Goal: Book appointment/travel/reservation

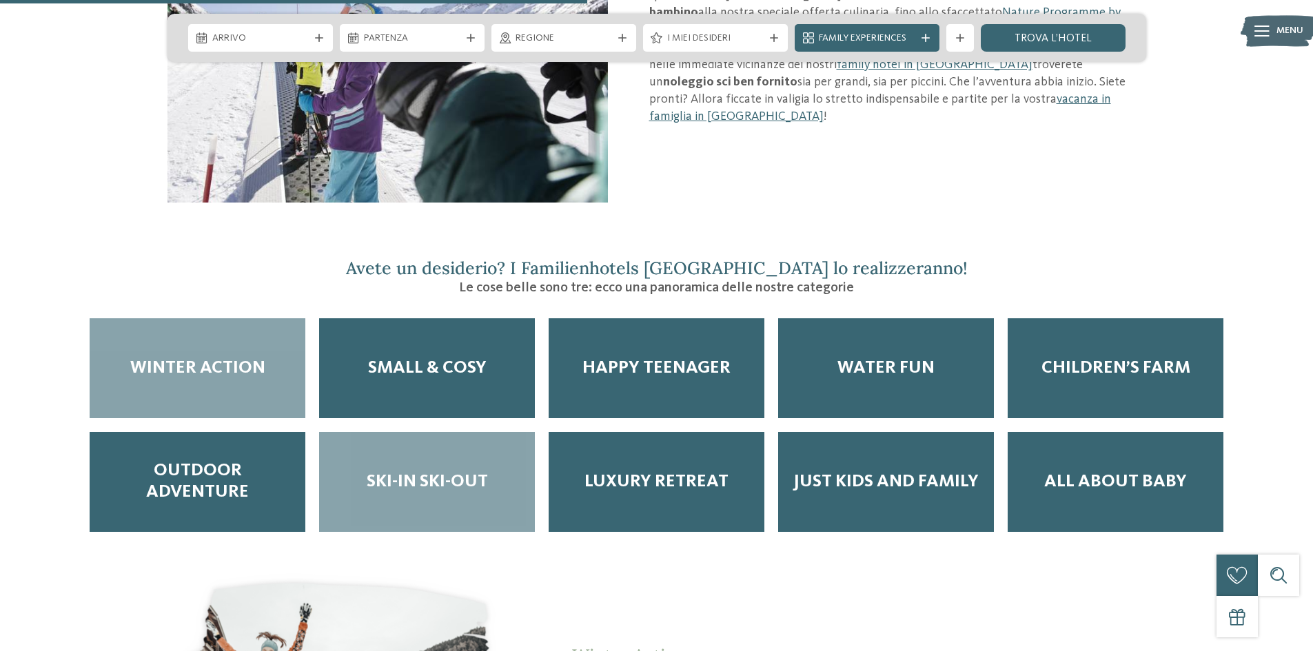
scroll to position [1723, 0]
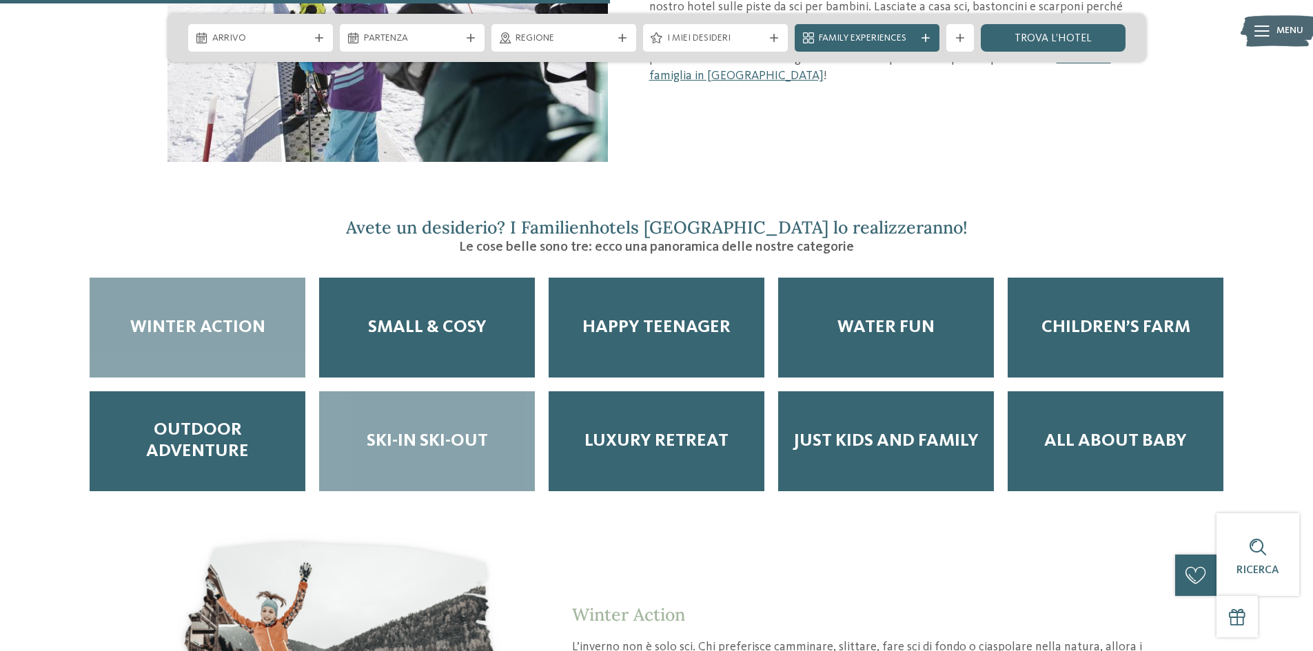
click at [460, 393] on div "Ski-in ski-out" at bounding box center [427, 441] width 216 height 100
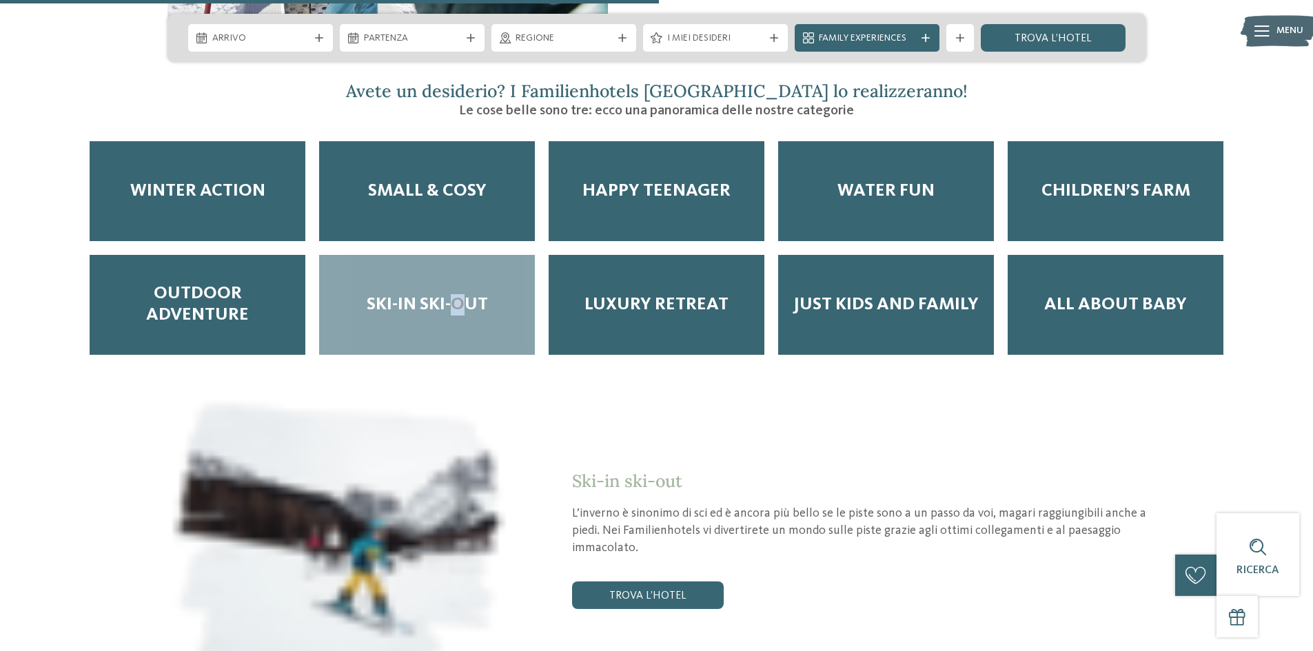
scroll to position [1861, 0]
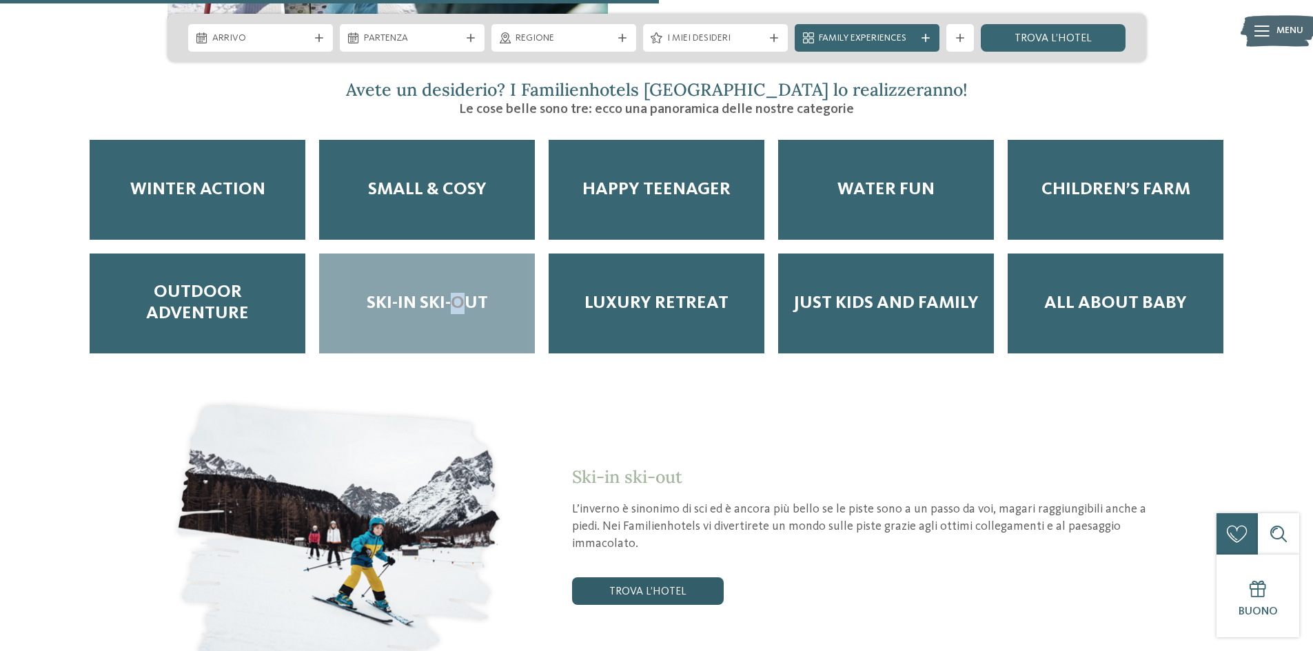
click at [693, 577] on link "trova l’hotel" at bounding box center [648, 591] width 152 height 28
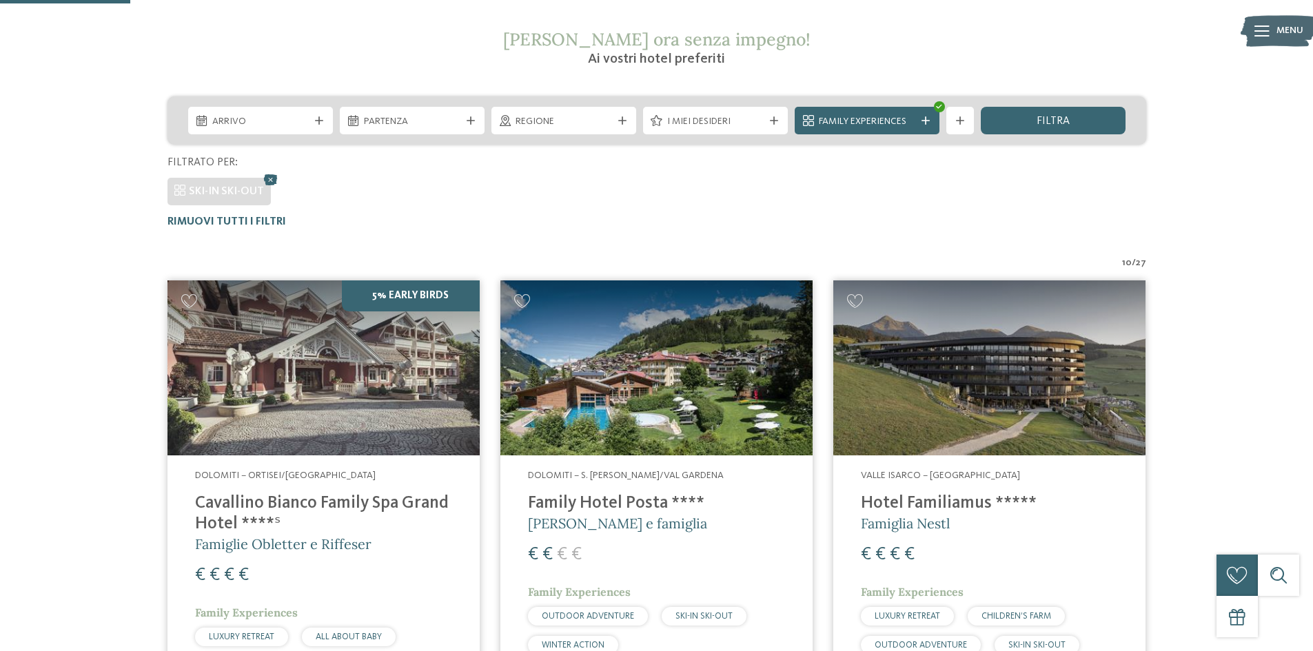
scroll to position [245, 0]
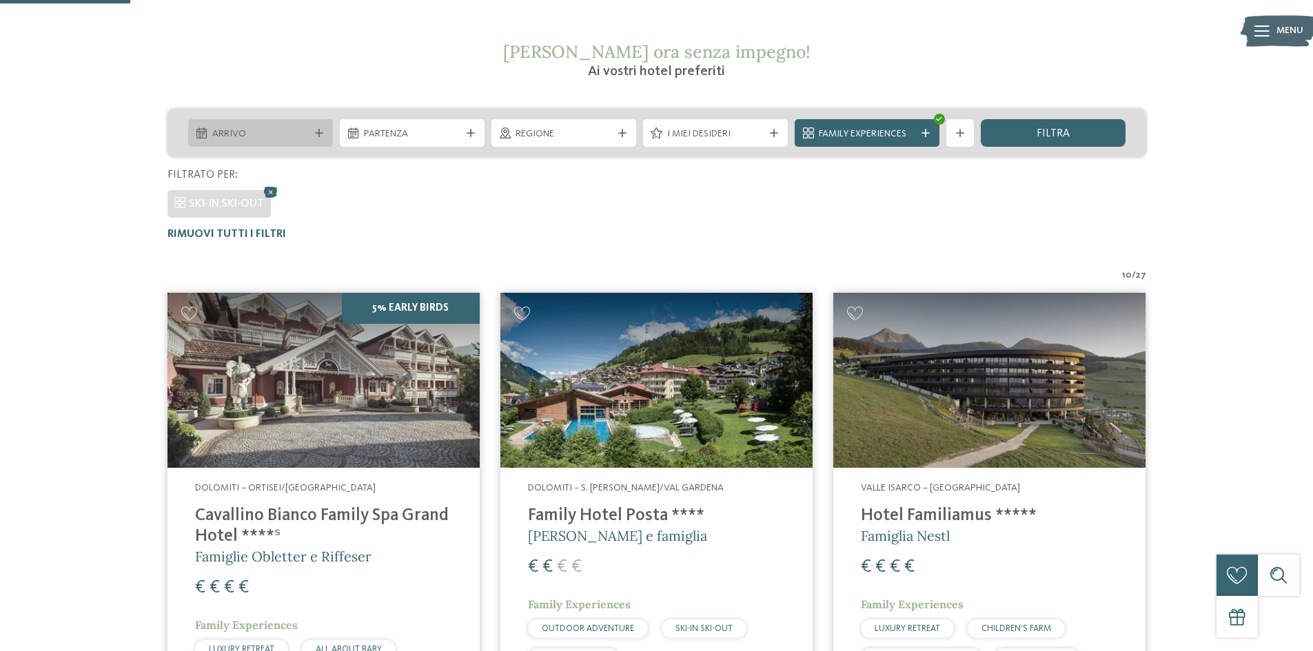
click at [277, 142] on div "Arrivo" at bounding box center [260, 133] width 145 height 28
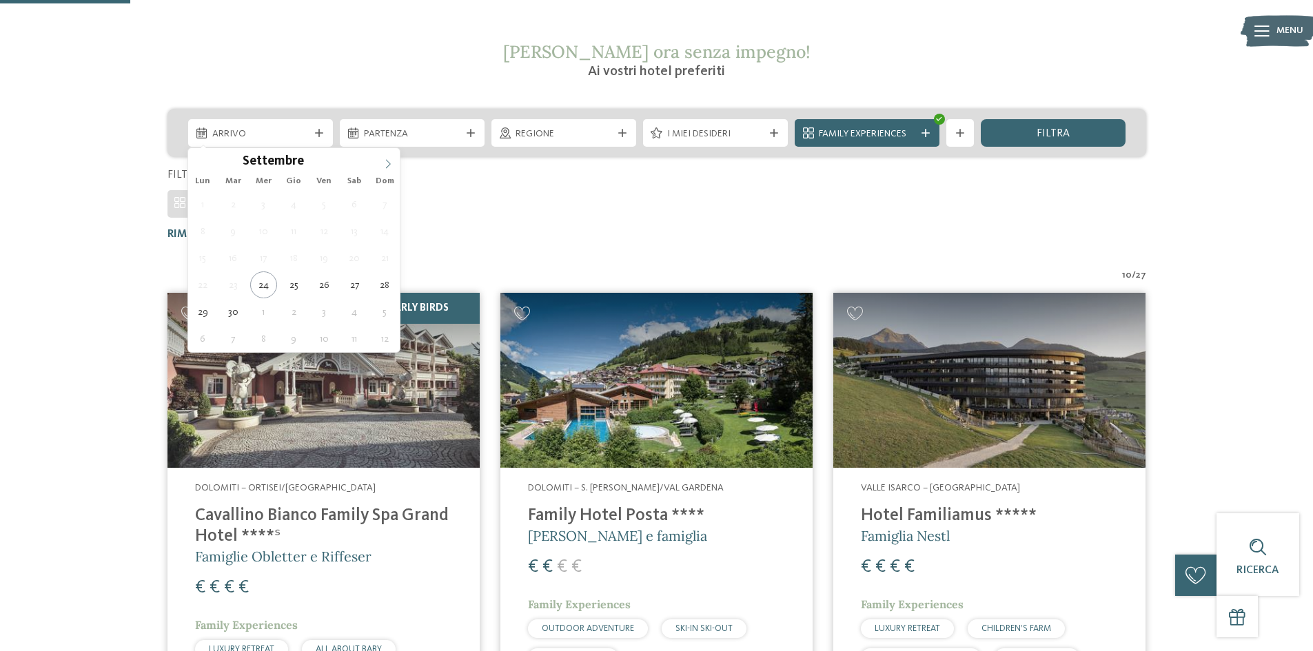
click at [385, 163] on icon at bounding box center [388, 164] width 10 height 10
click at [386, 163] on icon at bounding box center [388, 164] width 10 height 10
type div "27.12.2025"
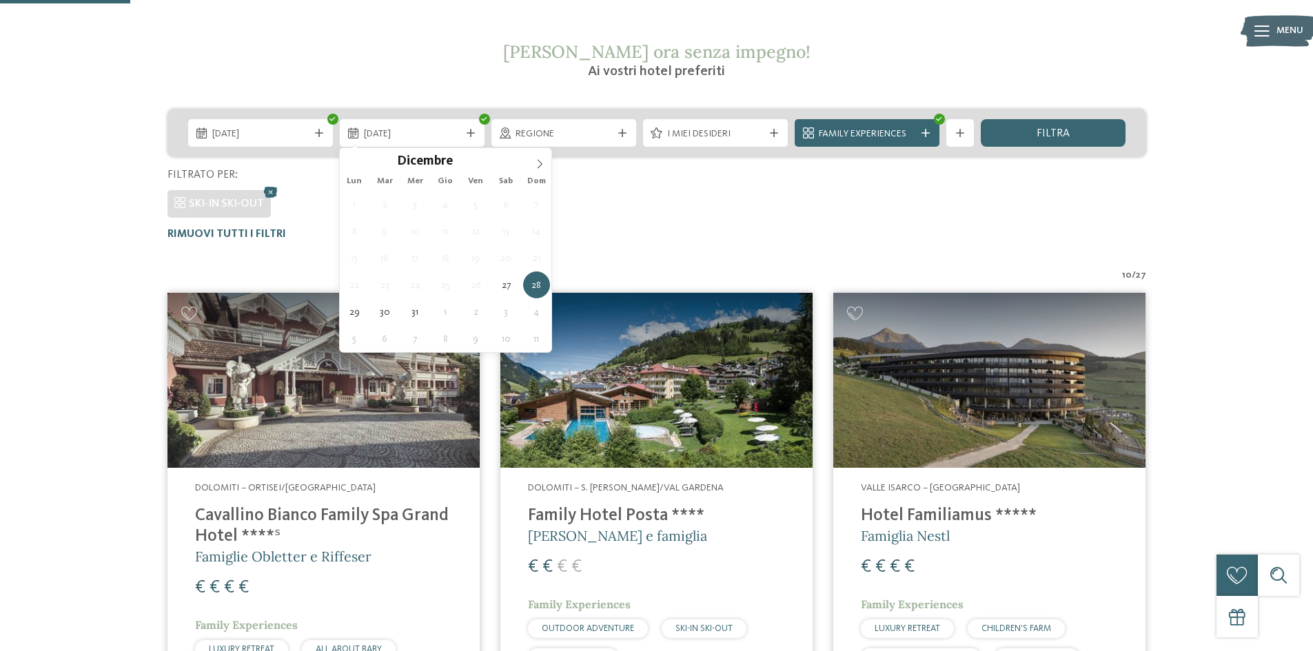
type div "28.12.2025"
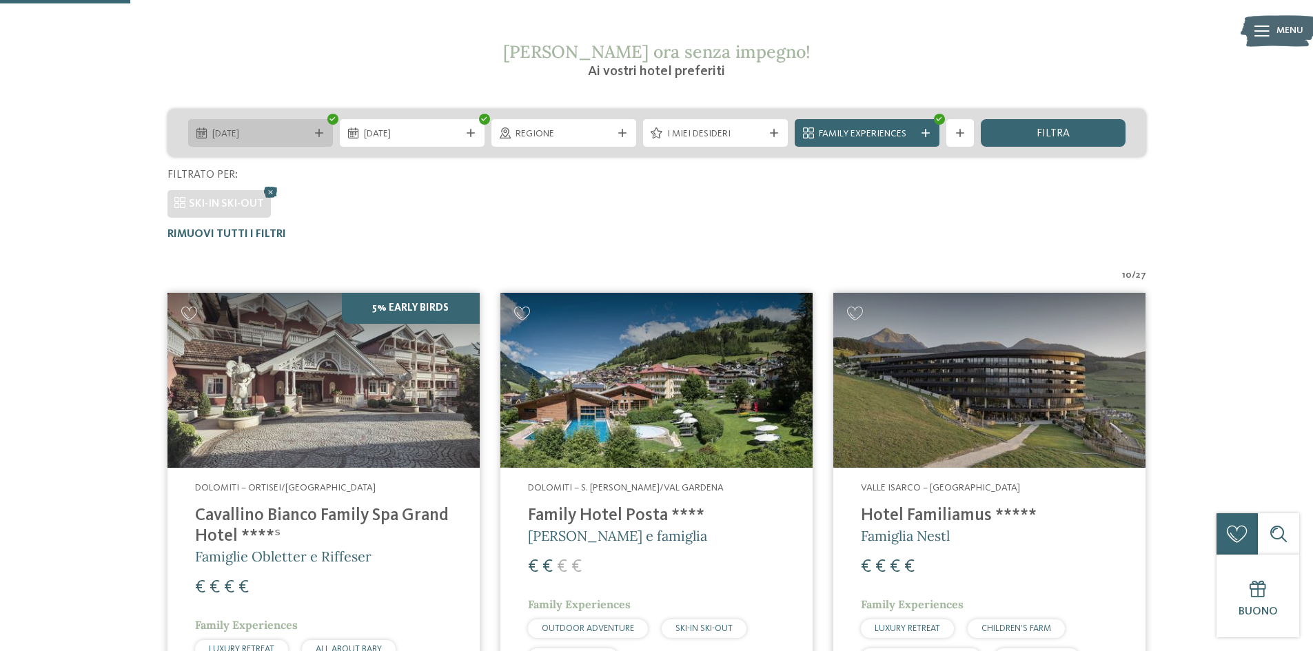
click at [288, 128] on span "27.12.2025" at bounding box center [260, 134] width 96 height 14
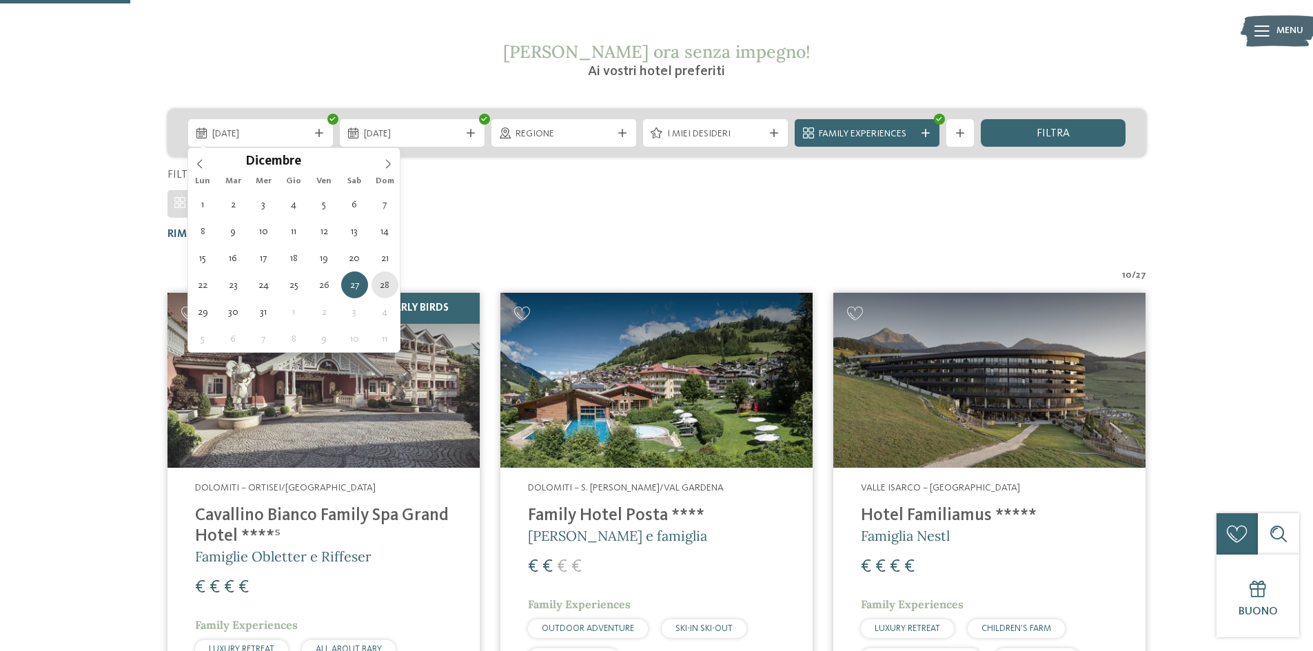
type div "28.12.2025"
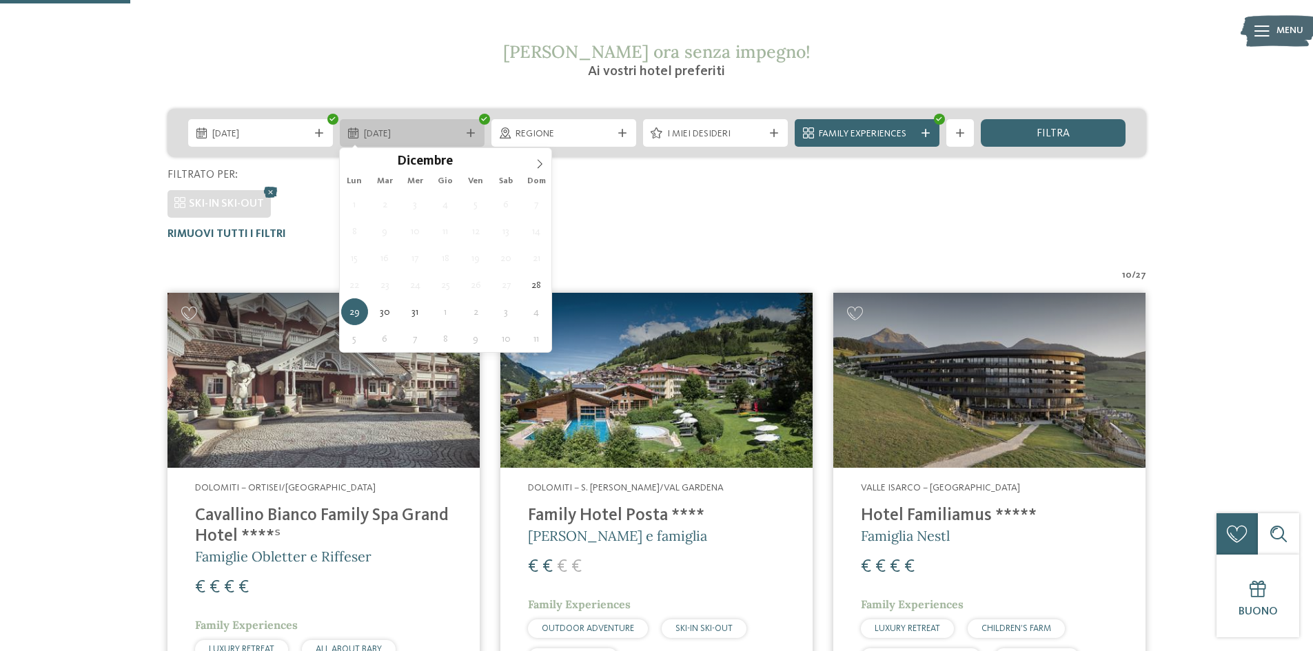
click at [456, 135] on span "29.12.2025" at bounding box center [412, 134] width 96 height 14
type input "****"
click at [531, 171] on span at bounding box center [539, 159] width 23 height 23
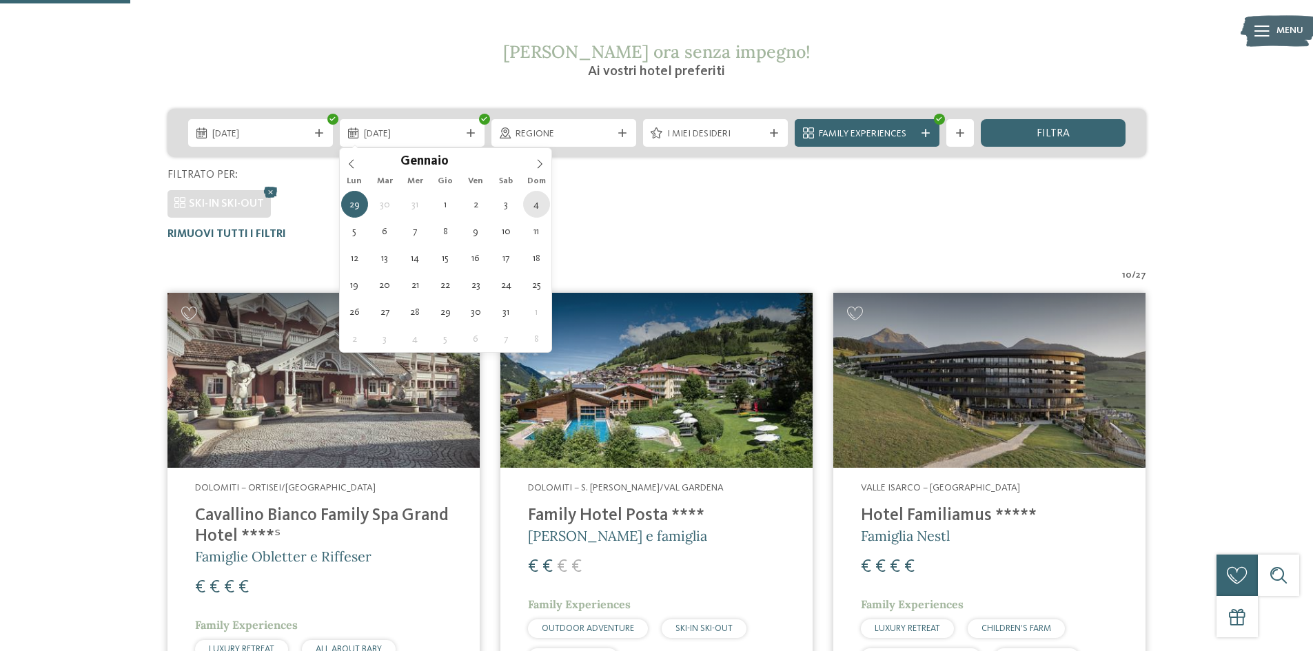
type div "04.01.2026"
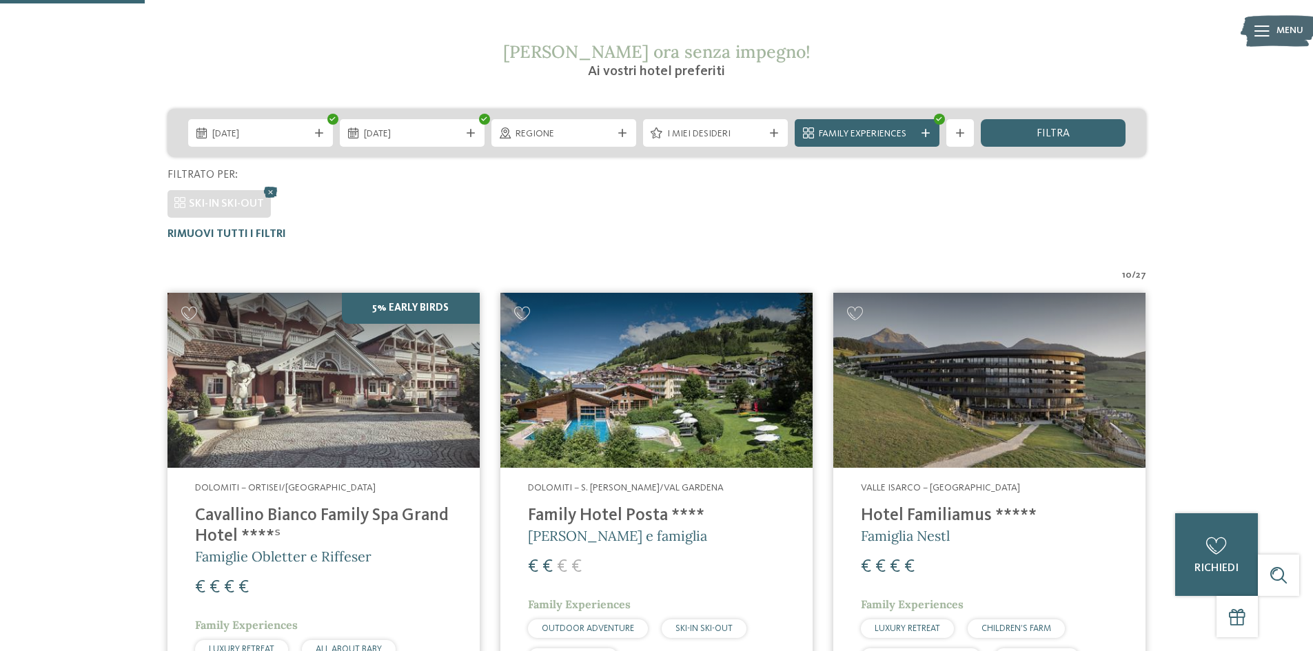
scroll to position [314, 0]
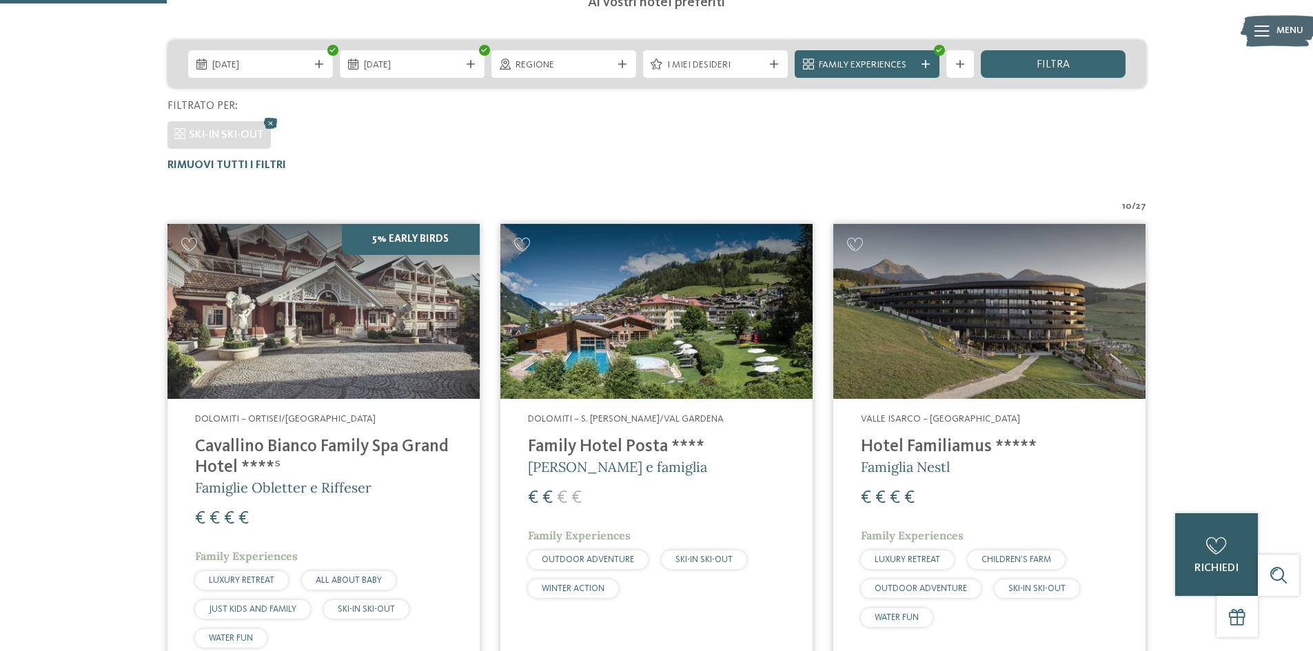
click at [1195, 542] on div "0 richiedi 0 di 5 hotel aggiunti alla richiesta Richiedi ora" at bounding box center [1216, 554] width 83 height 83
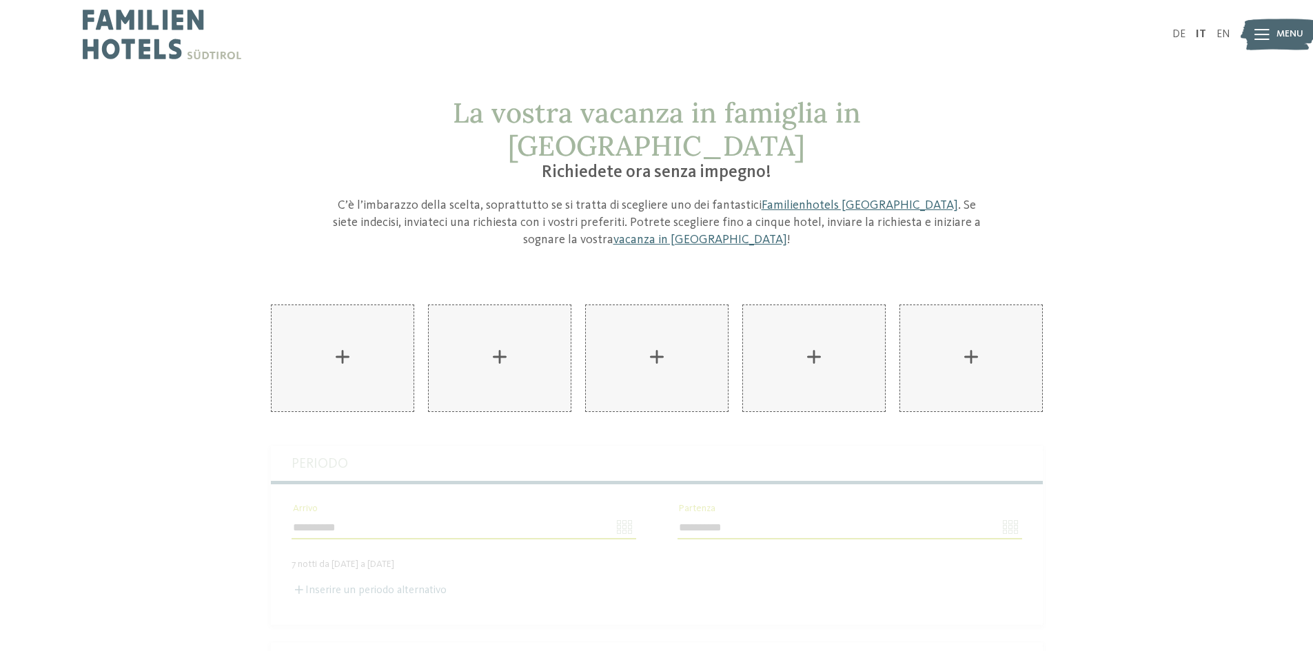
click at [405, 342] on div "AKI Family Resort PLOSE aggiungere" at bounding box center [343, 358] width 142 height 106
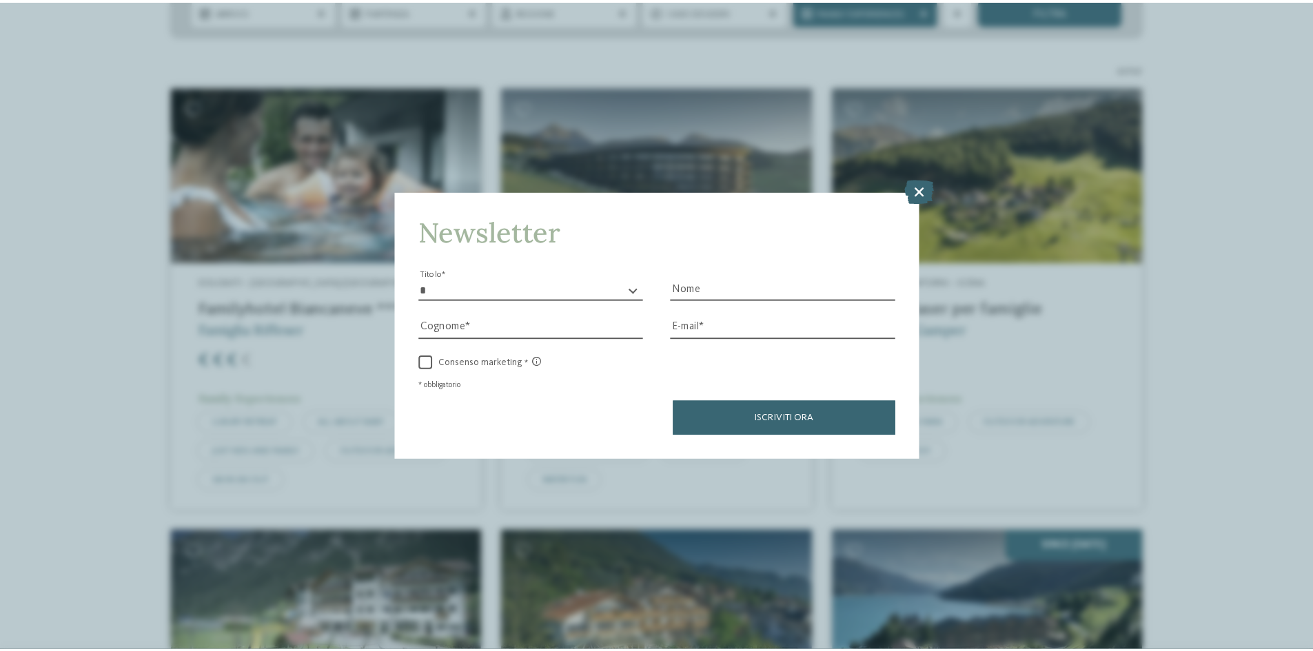
scroll to position [368, 0]
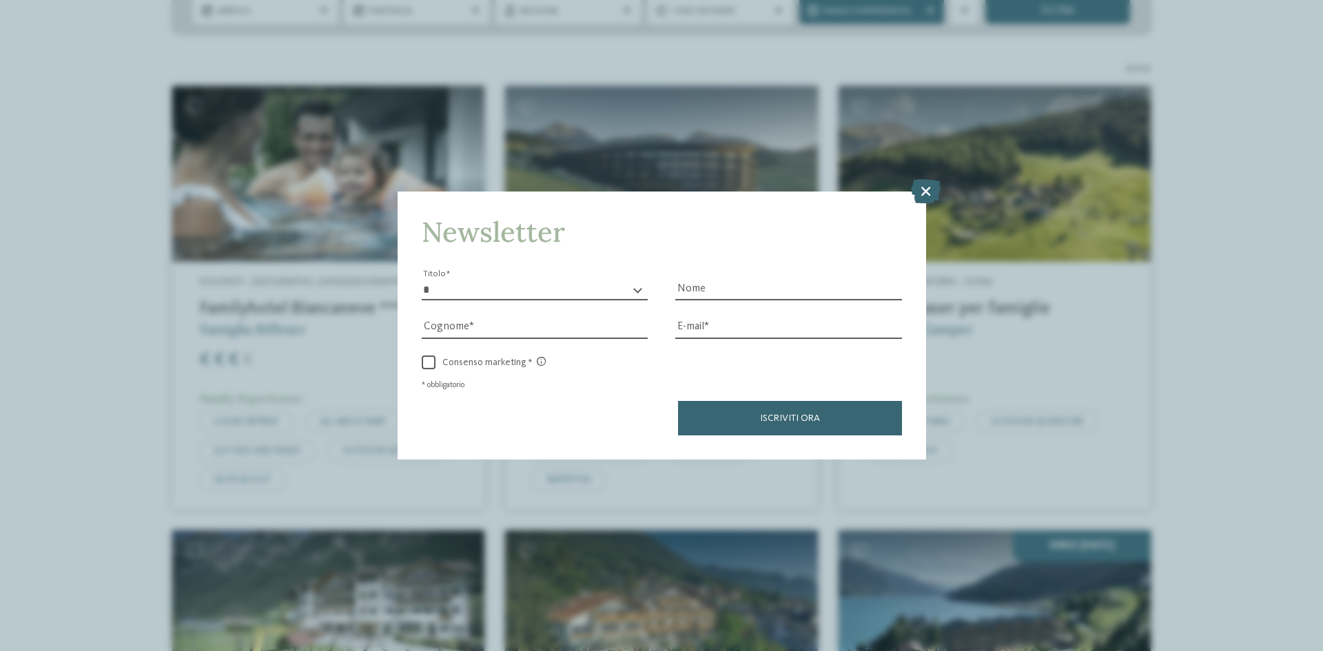
click at [922, 192] on icon at bounding box center [926, 191] width 30 height 24
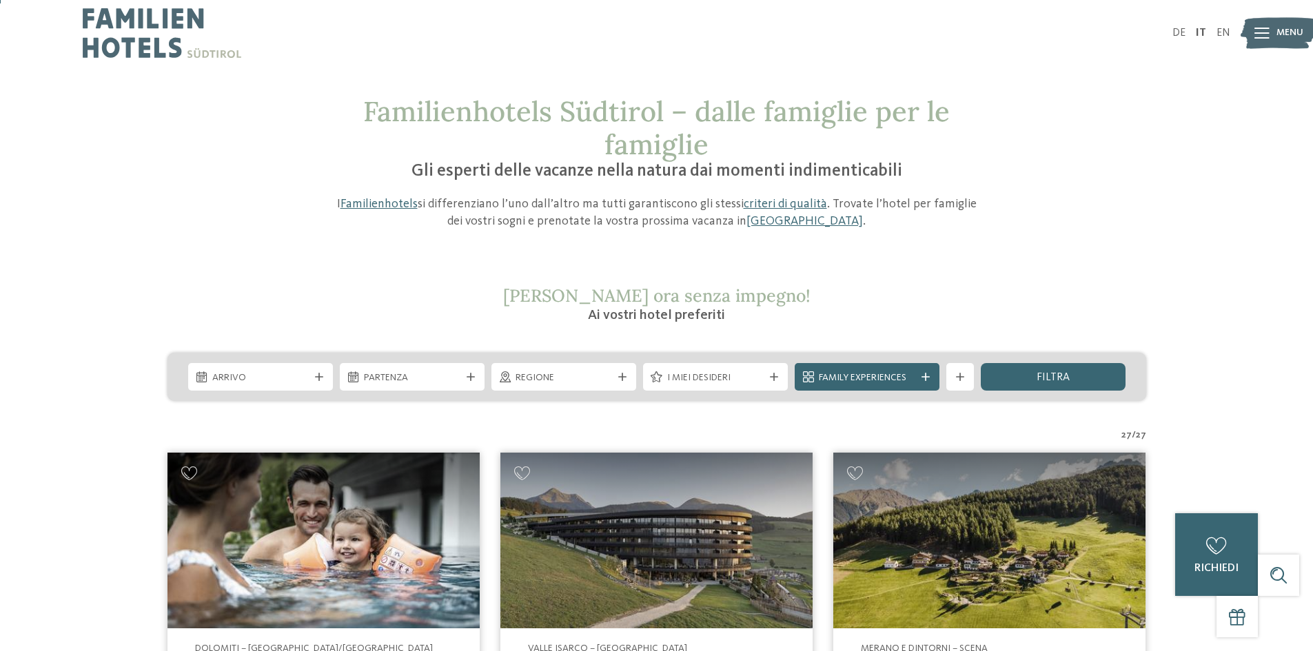
scroll to position [0, 0]
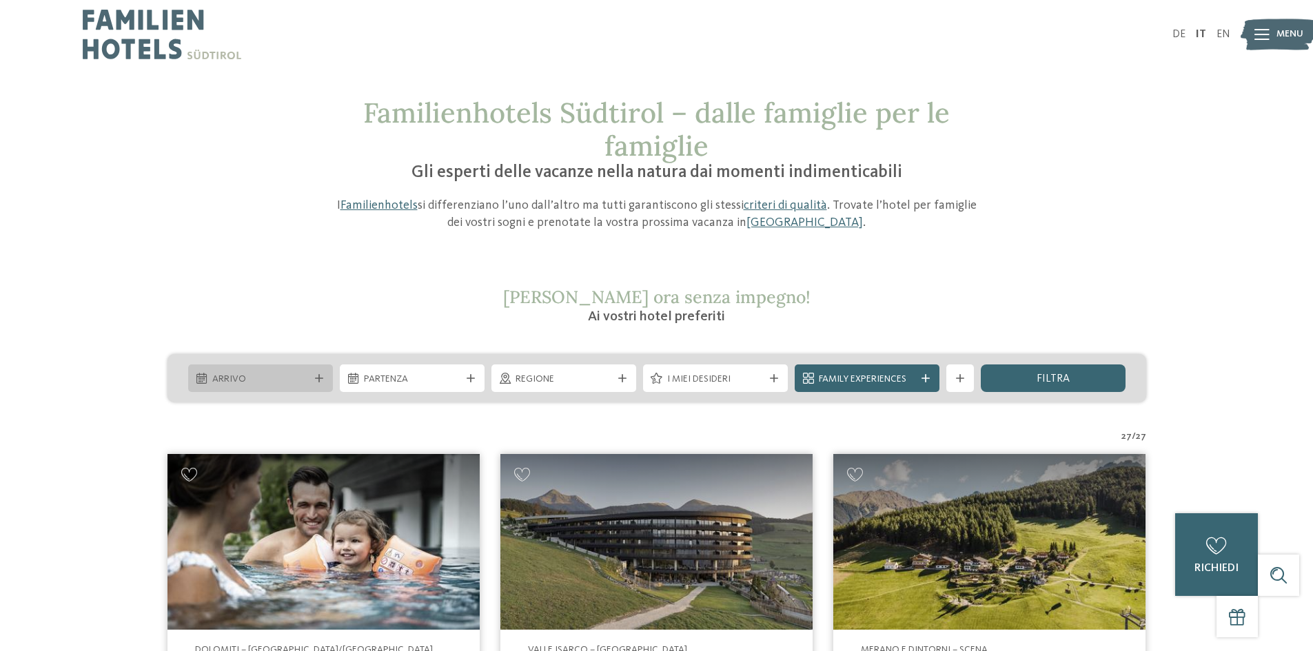
click at [259, 373] on span "Arrivo" at bounding box center [260, 380] width 96 height 14
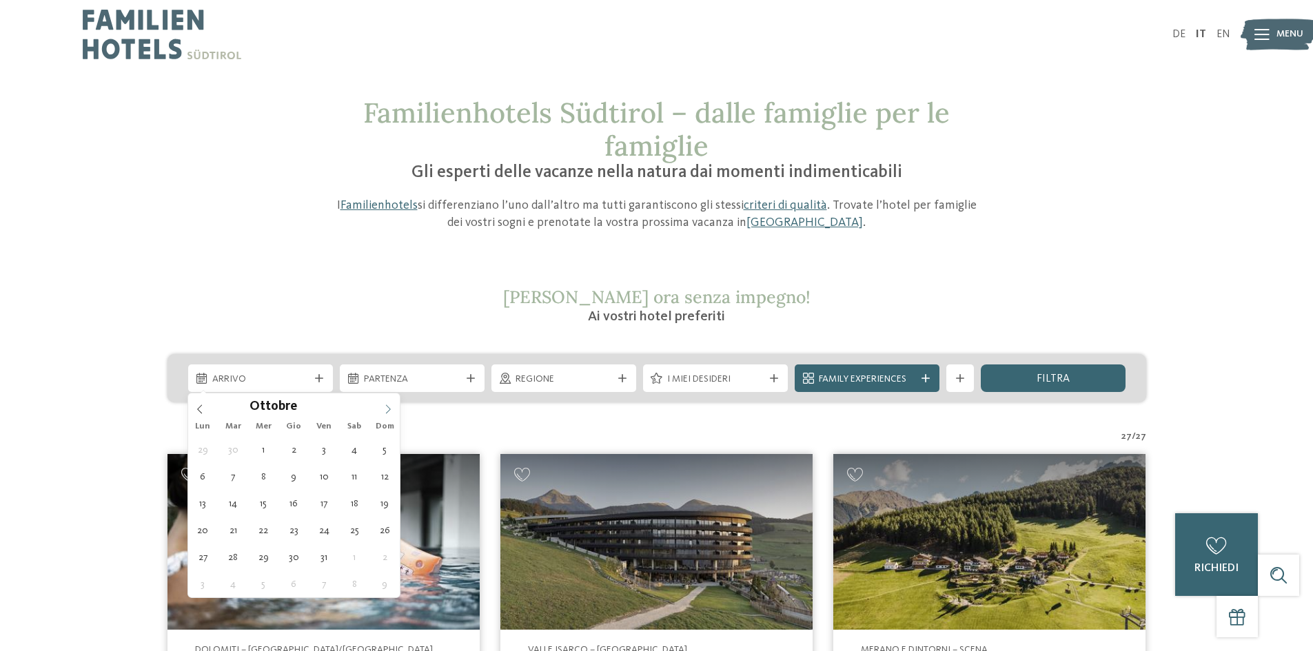
click at [391, 401] on span at bounding box center [387, 404] width 23 height 23
type div "28.12.2025"
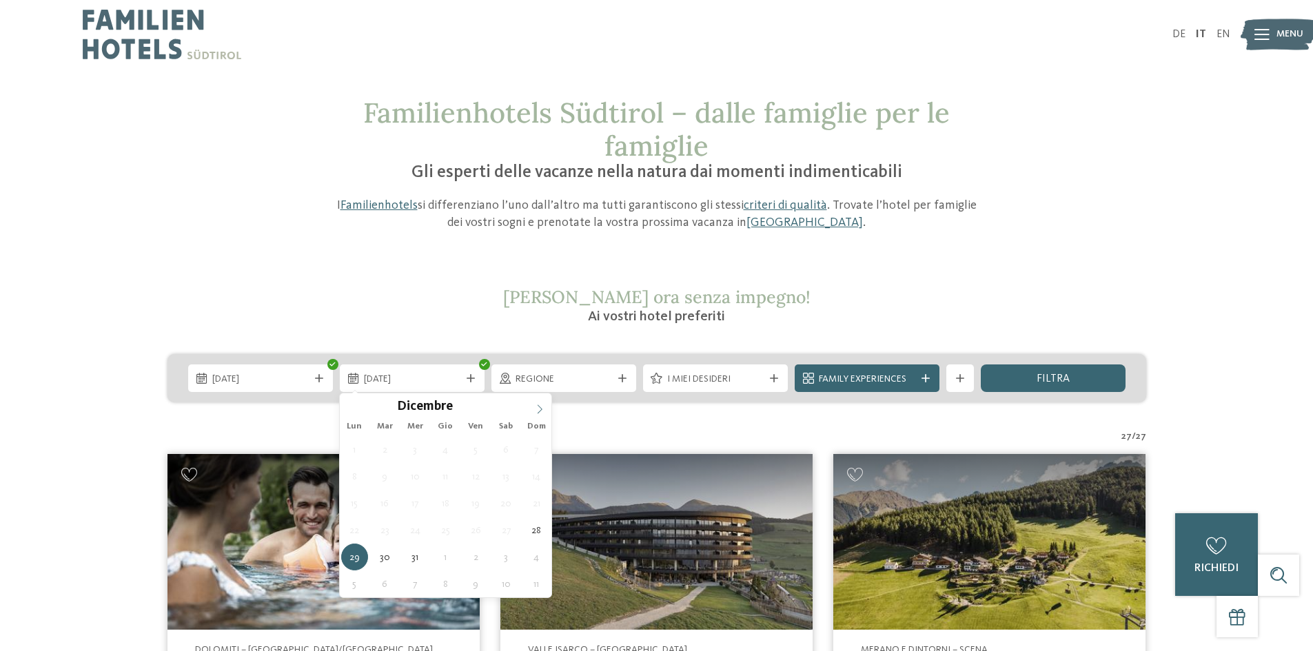
type input "****"
click at [542, 410] on icon at bounding box center [540, 409] width 5 height 9
type div "04.01.2026"
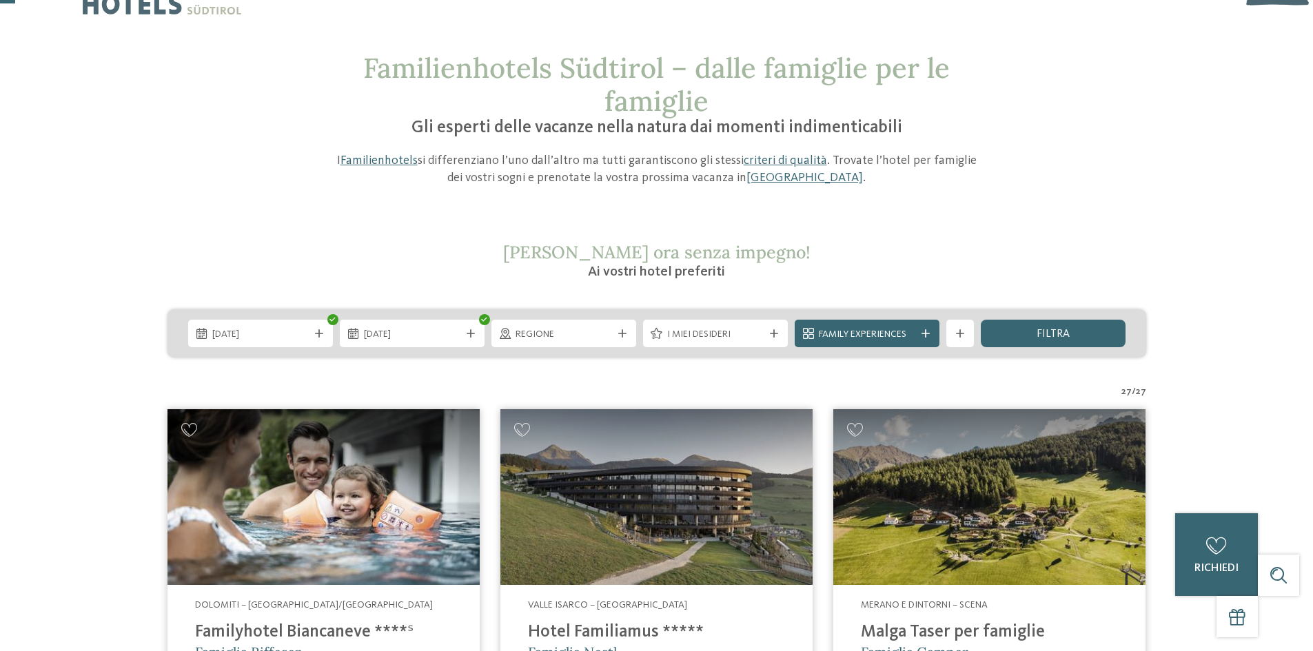
scroll to position [69, 0]
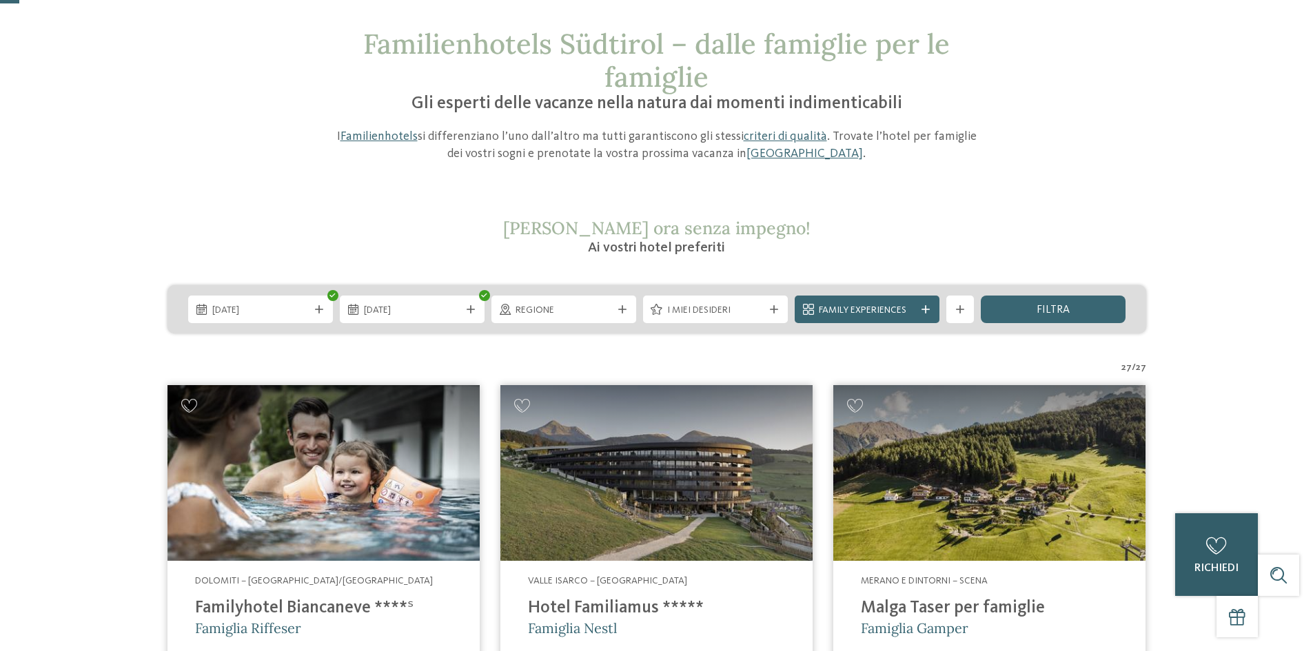
click at [1215, 548] on icon at bounding box center [1216, 546] width 21 height 17
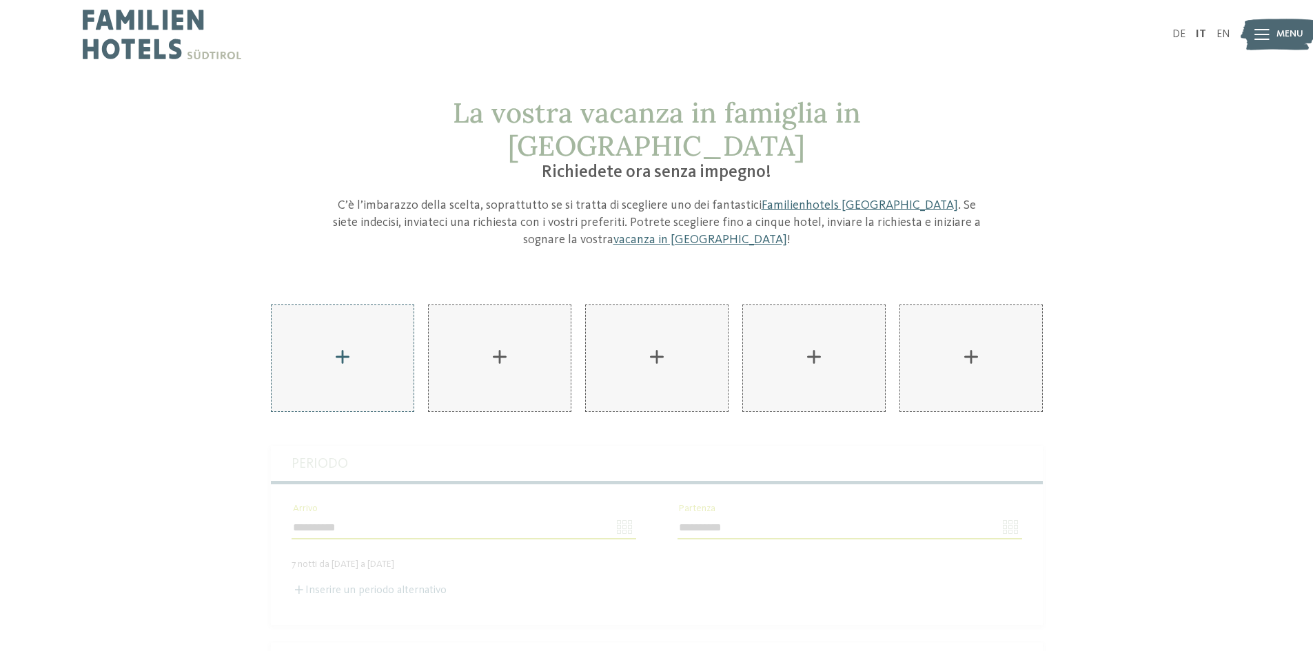
click at [368, 356] on div "AKI Family Resort PLOSE aggiungere" at bounding box center [343, 358] width 142 height 106
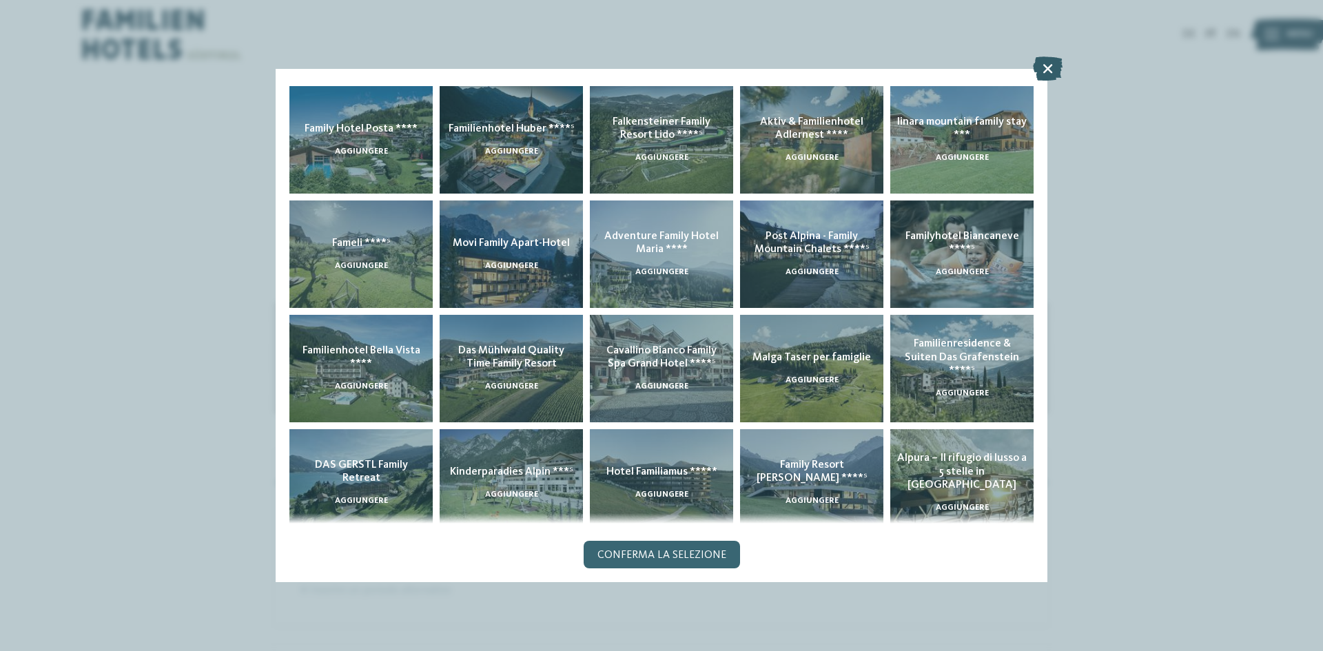
click at [1039, 72] on icon at bounding box center [1048, 69] width 30 height 24
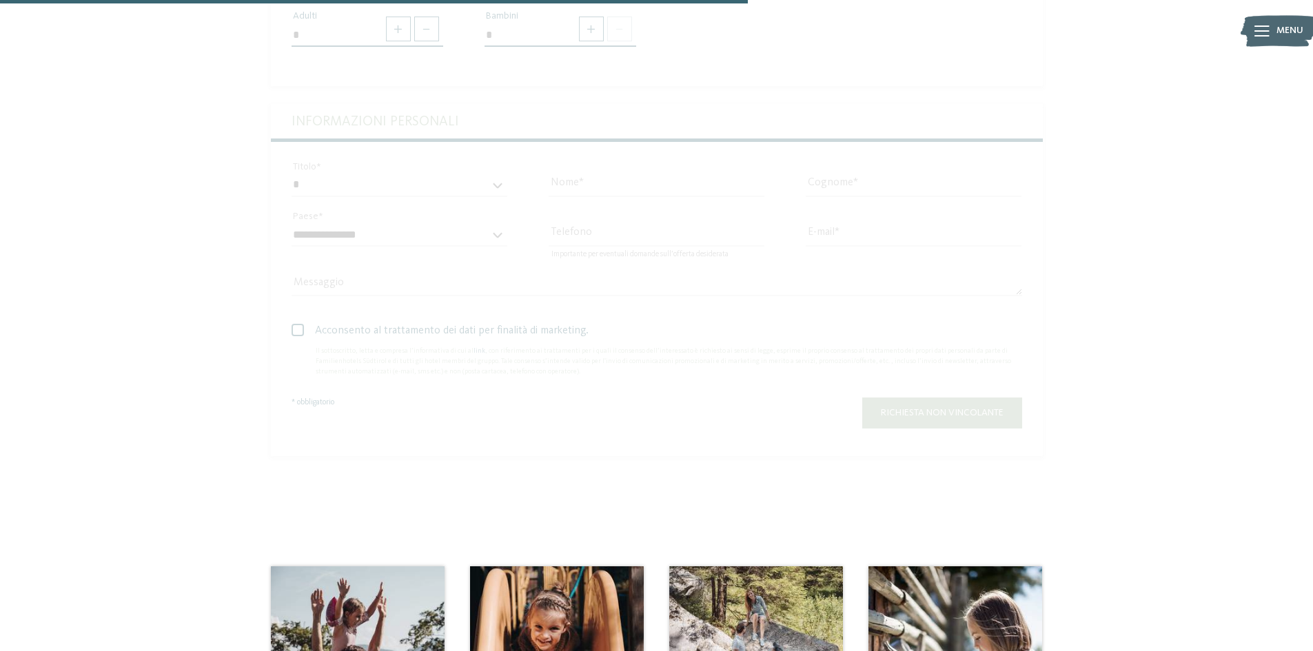
scroll to position [689, 0]
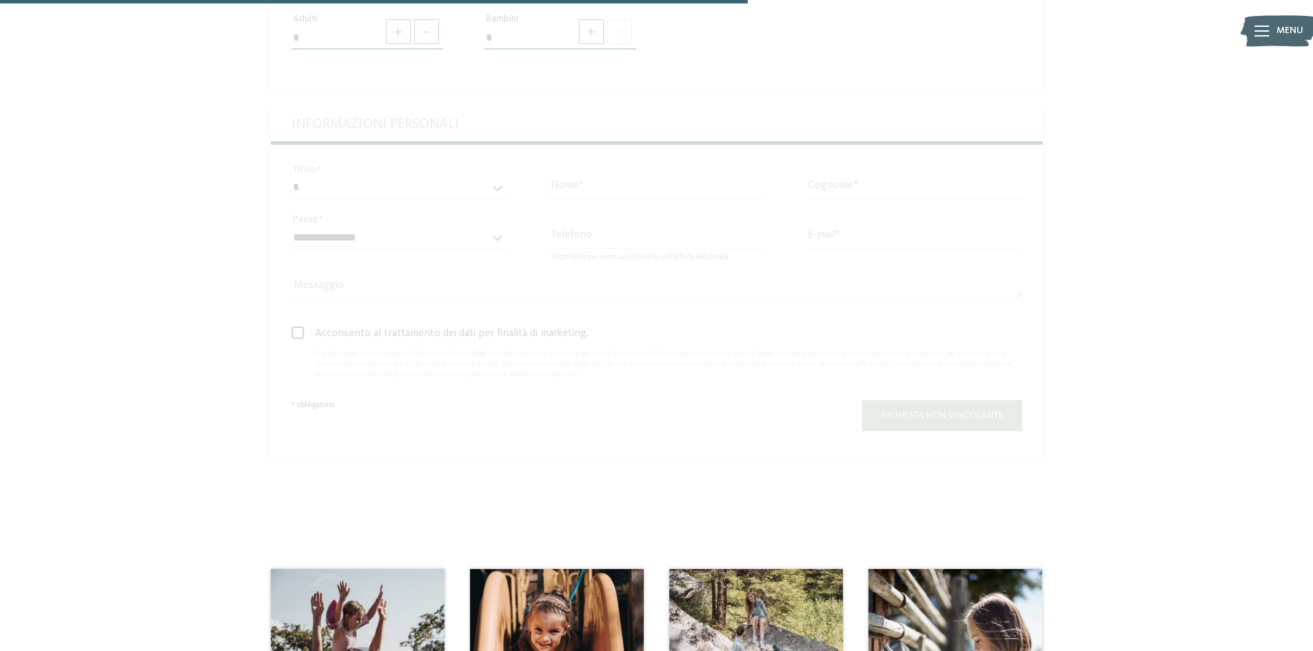
drag, startPoint x: 395, startPoint y: 253, endPoint x: 399, endPoint y: 263, distance: 11.1
click at [398, 263] on div "Alloggio Cavallino Bianco Family Spa Grand Hotel****s ****S Family Hotel Gutenb…" at bounding box center [657, 108] width 772 height 702
